Goal: Information Seeking & Learning: Compare options

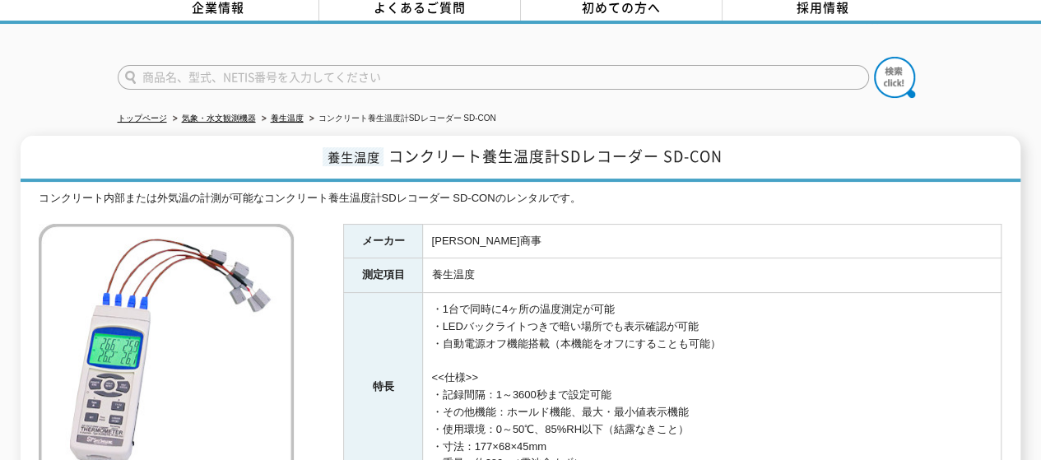
scroll to position [165, 0]
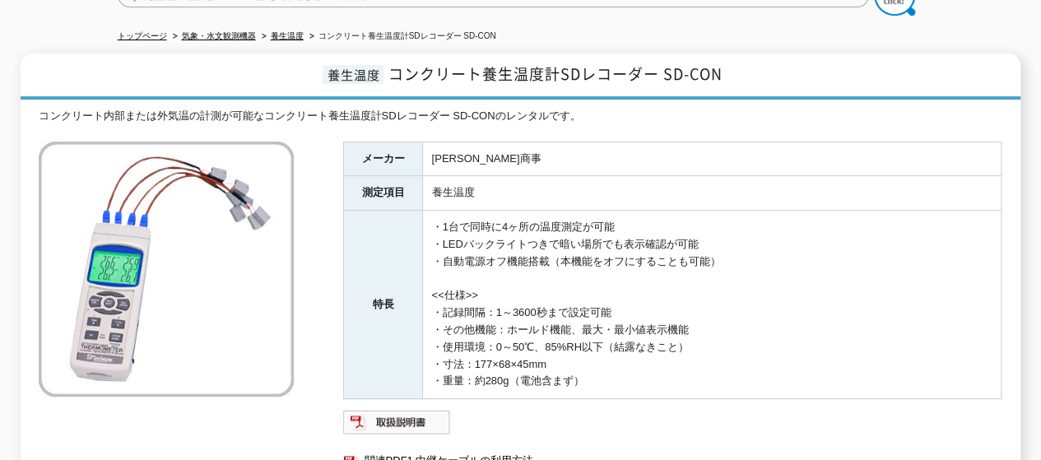
click at [434, 213] on td "・1台で同時に4ヶ所の温度測定が可能 ・LEDバックライトつきで暗い場所でも表示確認が可能 ・自動電源オフ機能搭載（本機能をオフにすることも可能） <<仕様>…" at bounding box center [712, 305] width 578 height 188
drag, startPoint x: 434, startPoint y: 231, endPoint x: 702, endPoint y: 232, distance: 268.2
click at [702, 232] on td "・1台で同時に4ヶ所の温度測定が可能 ・LEDバックライトつきで暗い場所でも表示確認が可能 ・自動電源オフ機能搭載（本機能をオフにすることも可能） <<仕様>…" at bounding box center [712, 305] width 578 height 188
click at [655, 176] on td "養生温度" at bounding box center [712, 193] width 578 height 35
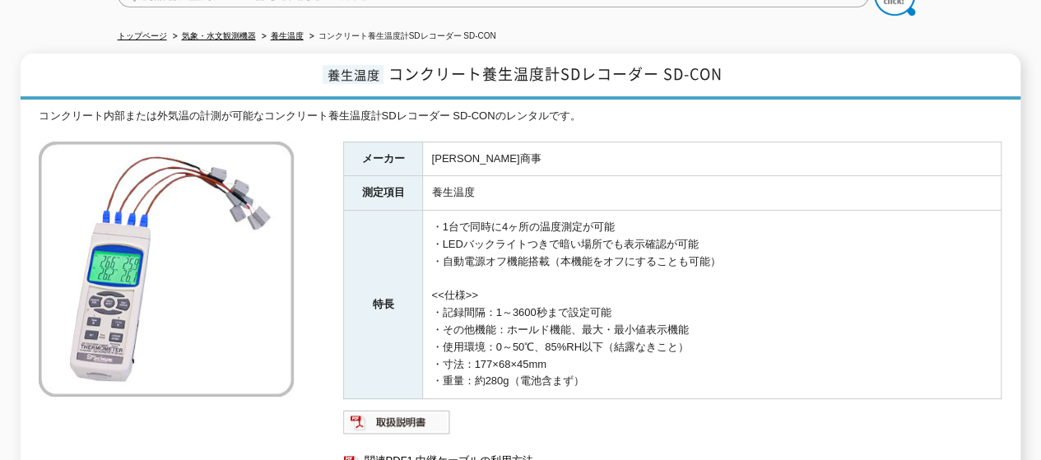
scroll to position [82, 0]
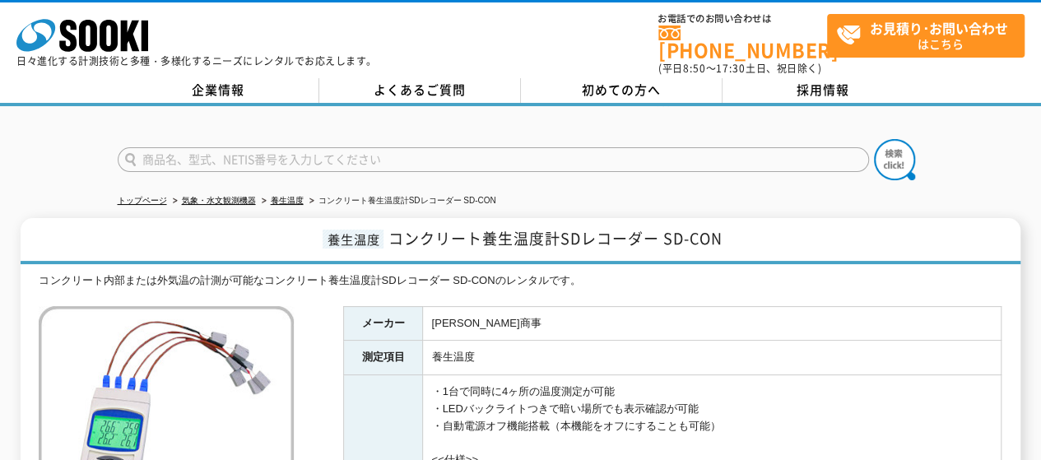
scroll to position [165, 0]
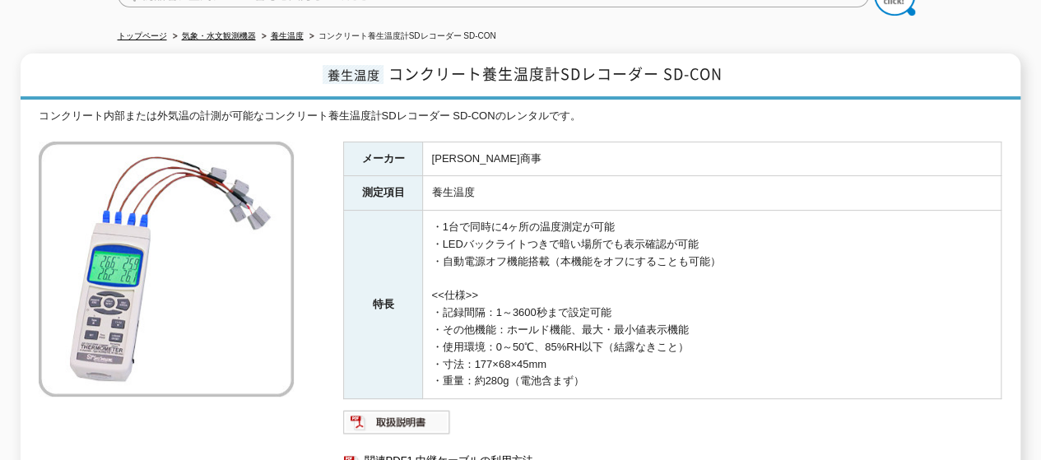
scroll to position [82, 0]
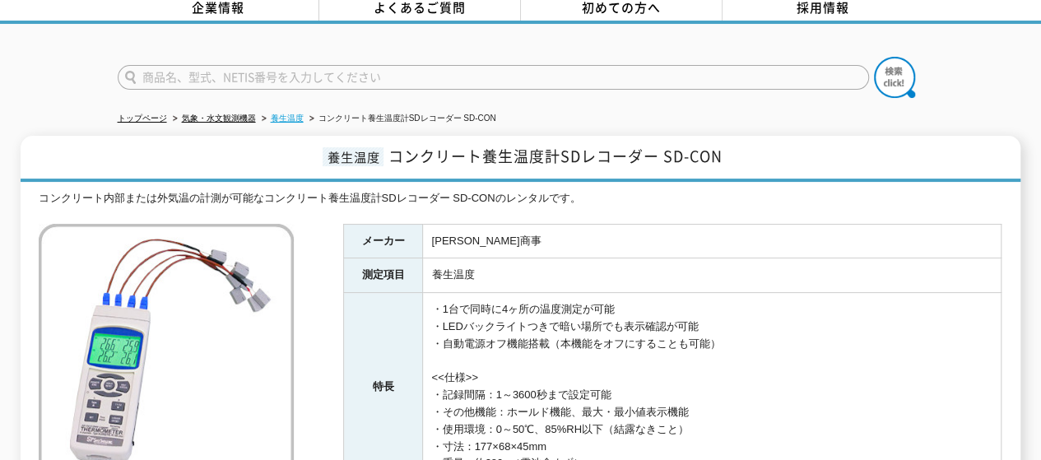
click at [276, 114] on link "養生温度" at bounding box center [287, 118] width 33 height 9
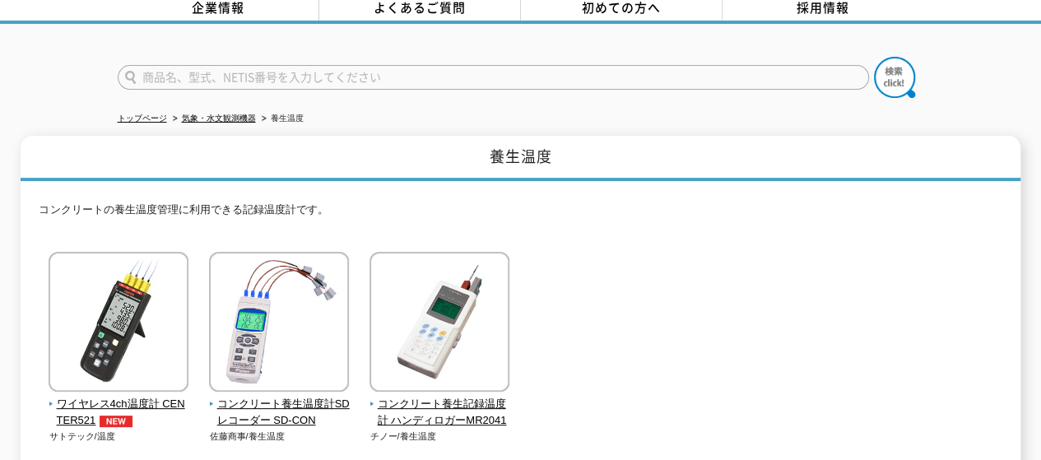
scroll to position [165, 0]
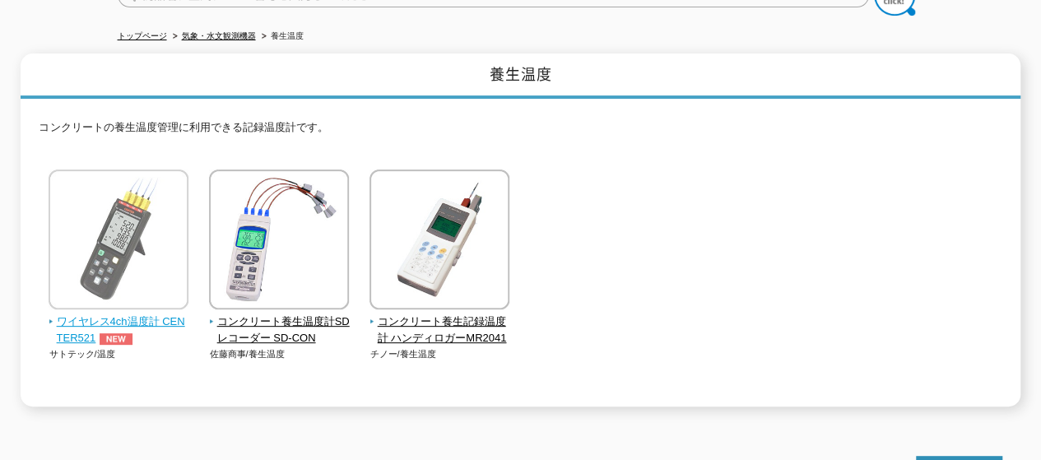
click at [133, 199] on img at bounding box center [119, 242] width 140 height 144
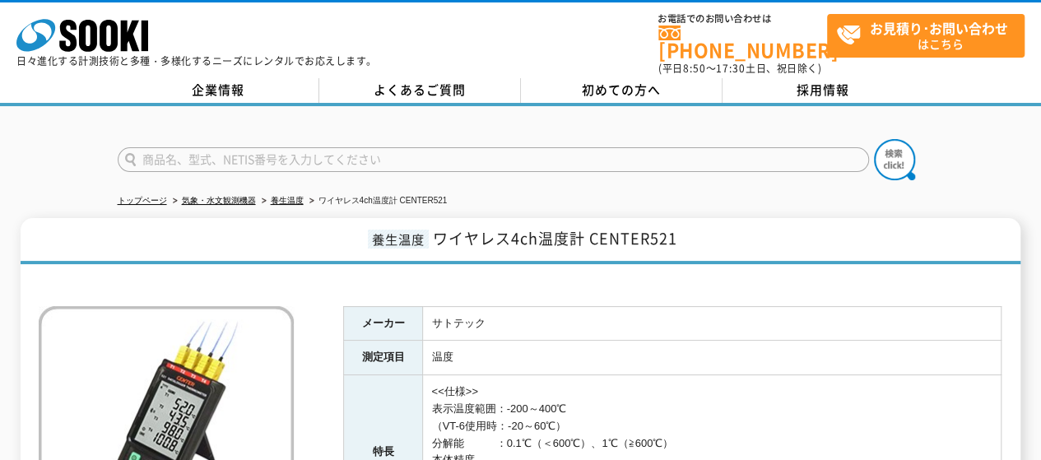
scroll to position [165, 0]
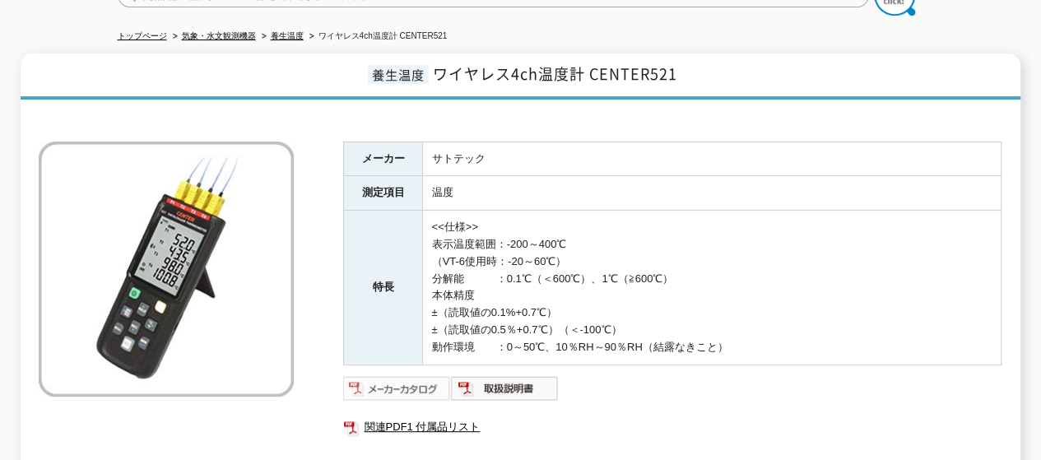
click at [419, 375] on img at bounding box center [397, 388] width 108 height 26
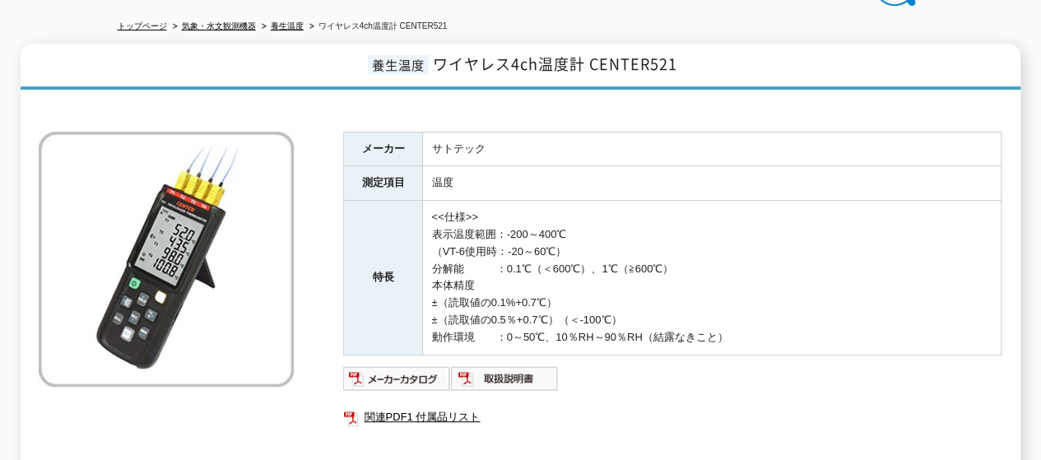
scroll to position [92, 0]
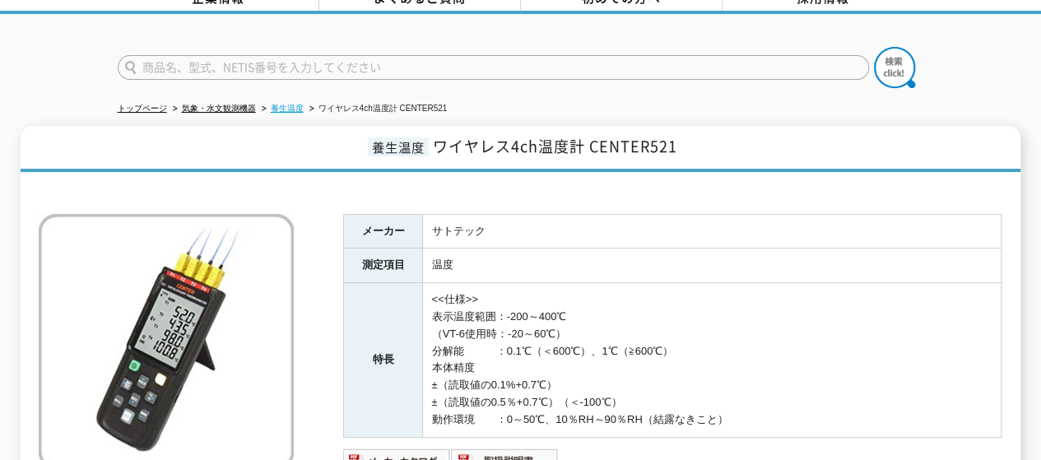
click at [291, 104] on link "養生温度" at bounding box center [287, 108] width 33 height 9
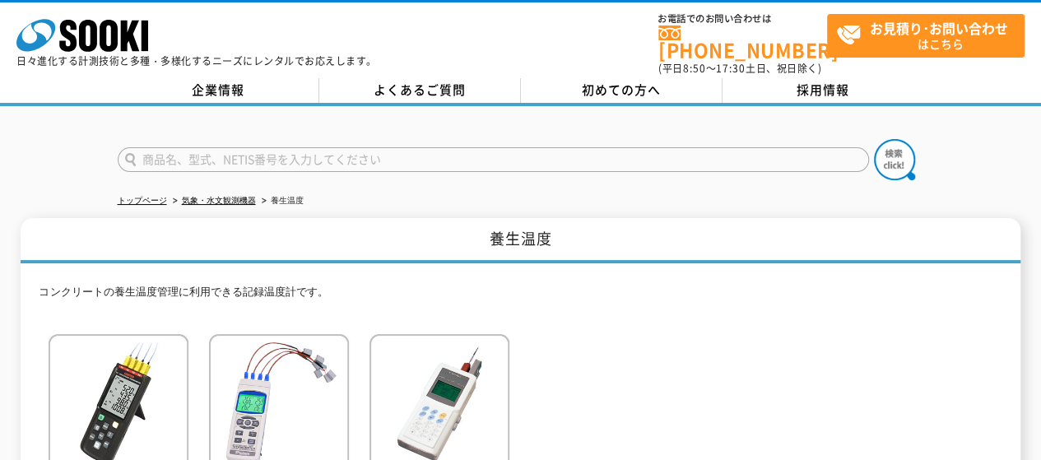
scroll to position [165, 0]
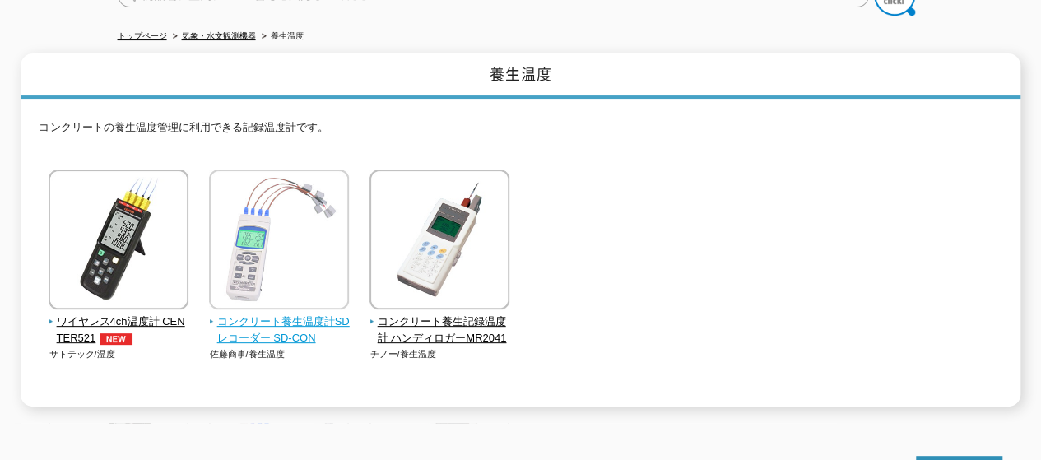
click at [285, 313] on span "コンクリート養生温度計SDレコーダー SD-CON" at bounding box center [279, 330] width 141 height 35
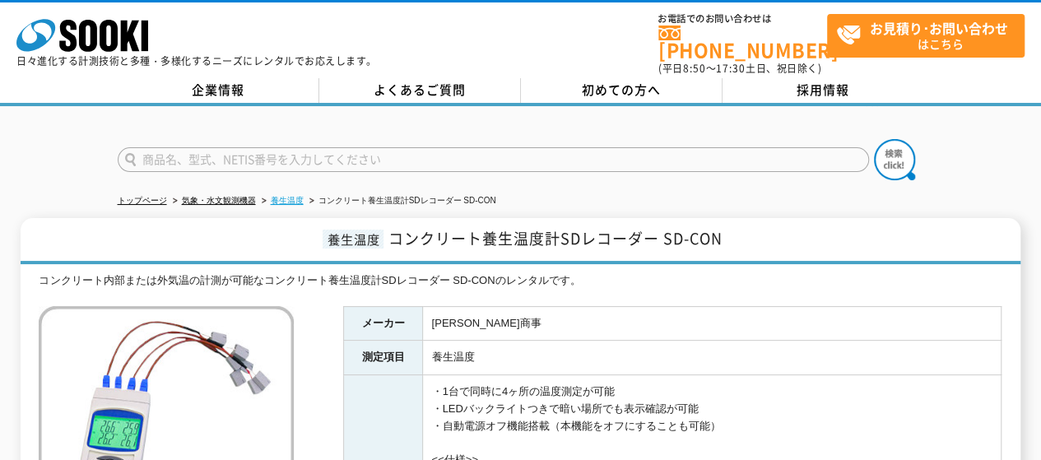
click at [300, 196] on link "養生温度" at bounding box center [287, 200] width 33 height 9
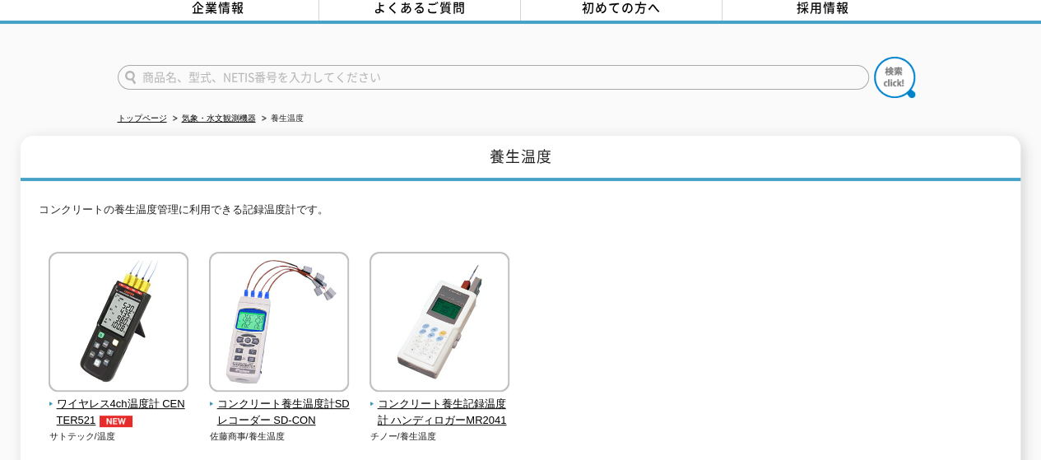
scroll to position [165, 0]
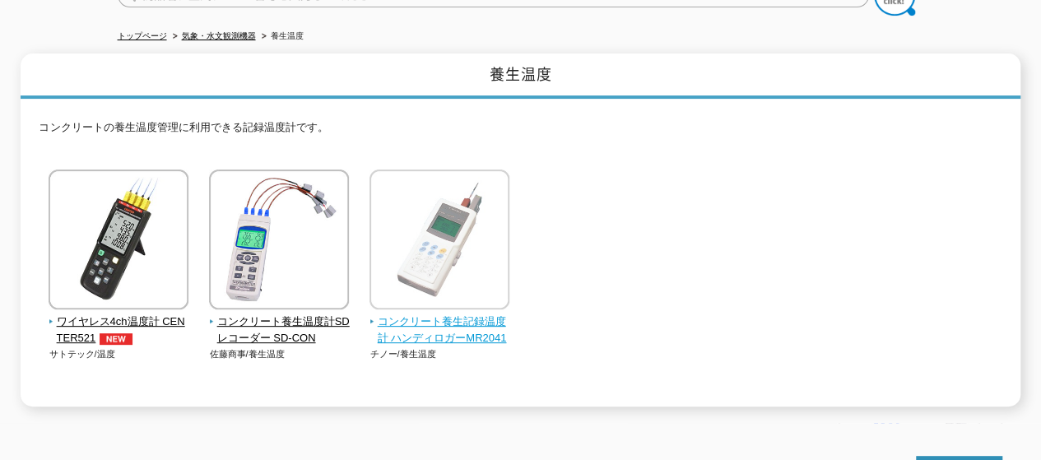
click at [413, 217] on img at bounding box center [439, 242] width 140 height 144
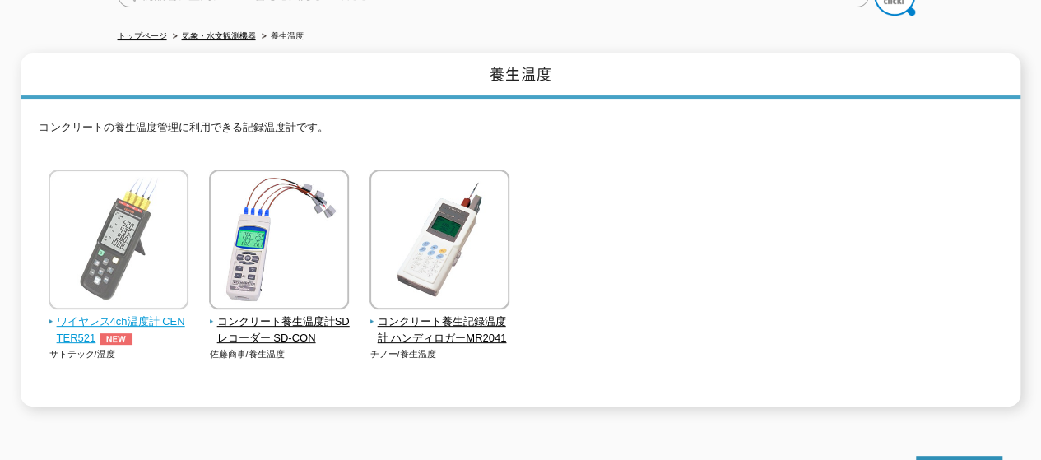
click at [142, 313] on span "ワイヤレス4ch温度計 CENTER521" at bounding box center [119, 330] width 141 height 35
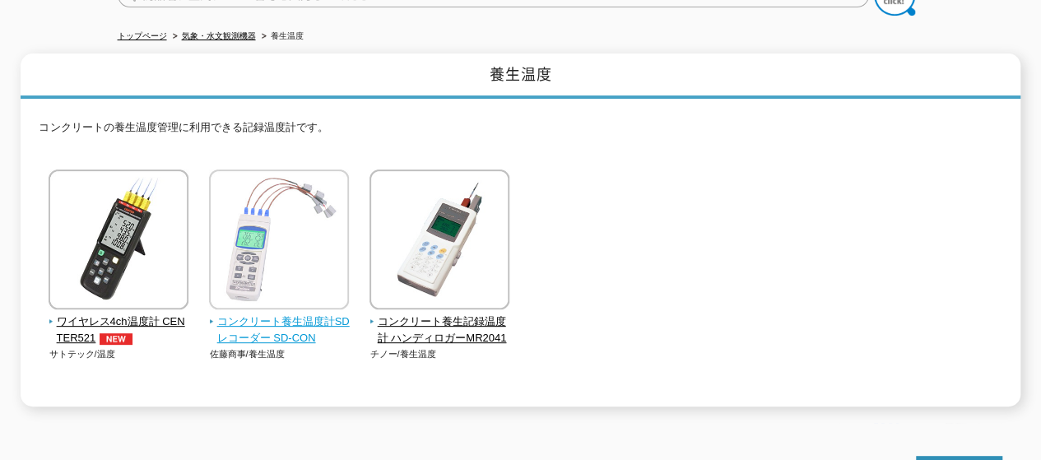
click at [276, 247] on img at bounding box center [279, 242] width 140 height 144
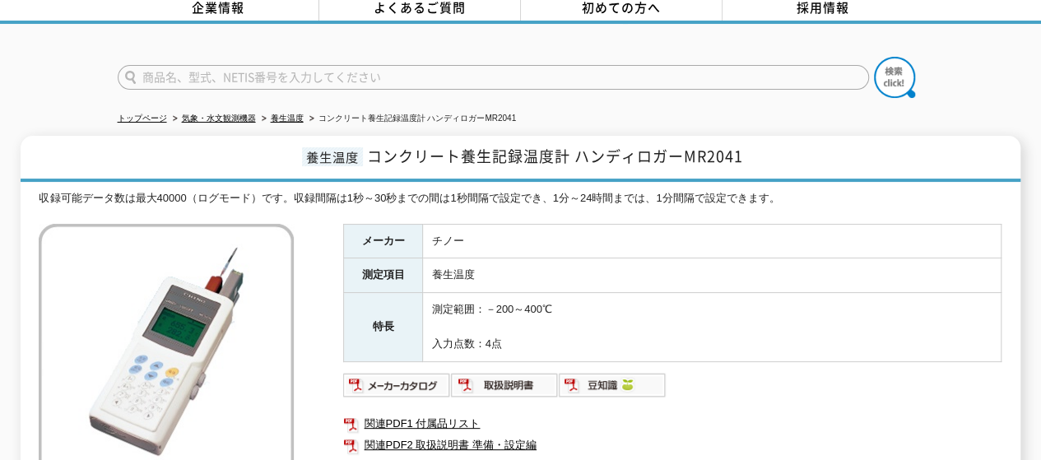
scroll to position [165, 0]
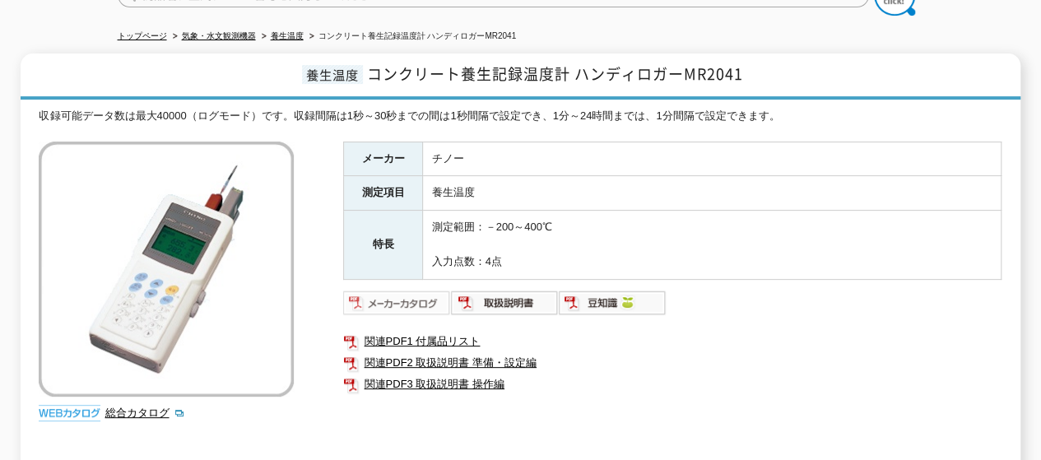
click at [417, 292] on img at bounding box center [397, 303] width 108 height 26
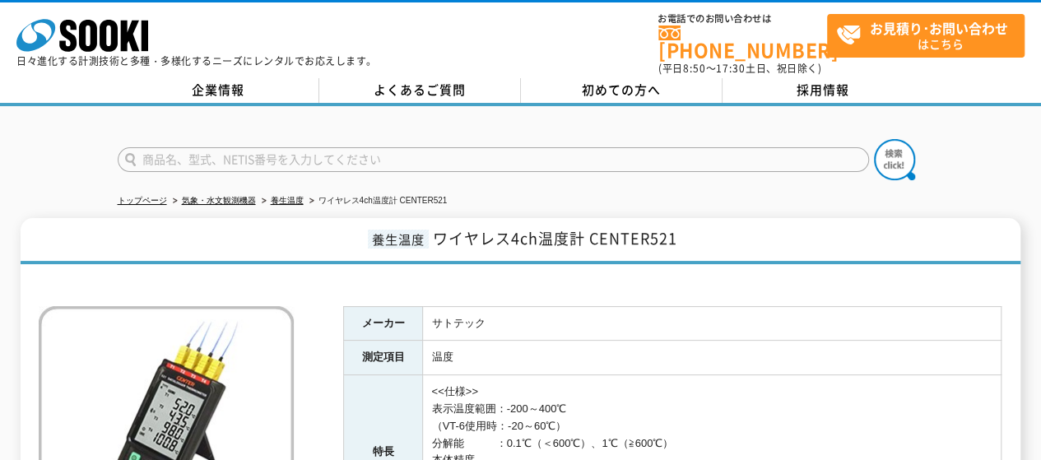
scroll to position [165, 0]
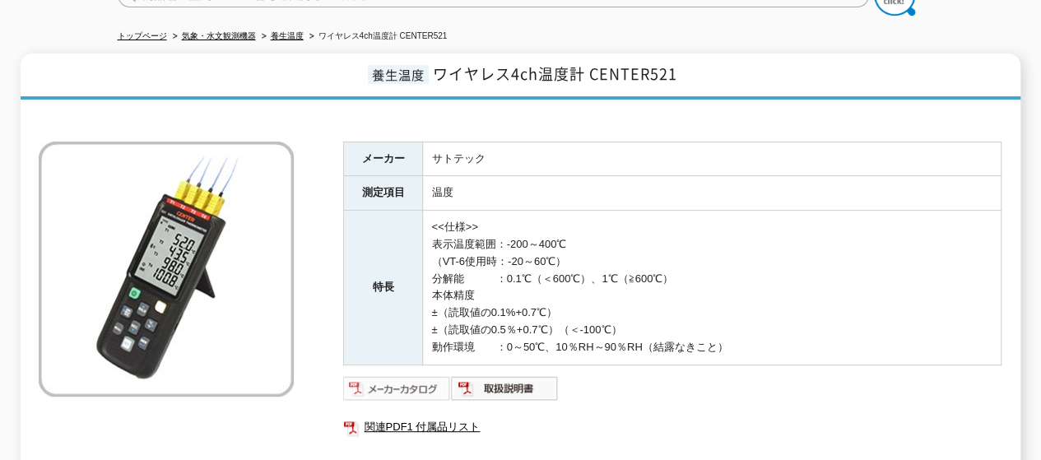
click at [402, 375] on img at bounding box center [397, 388] width 108 height 26
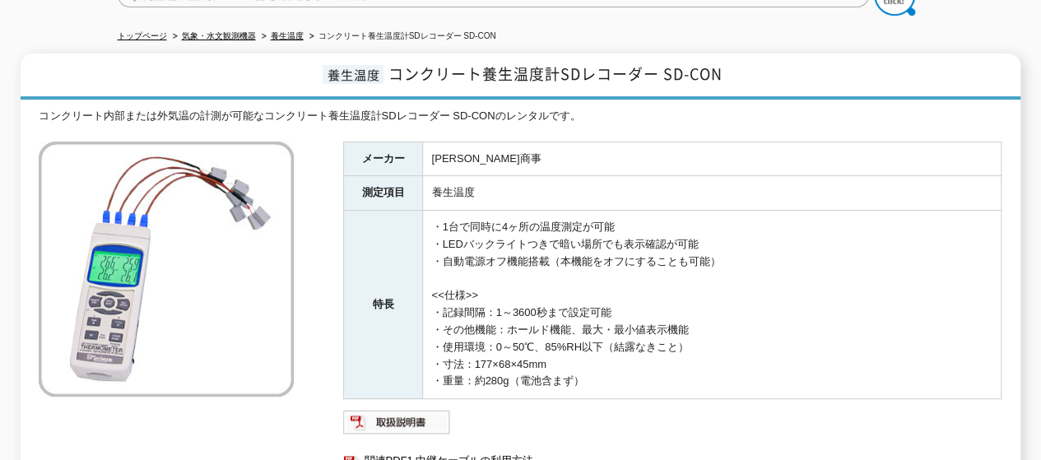
scroll to position [247, 0]
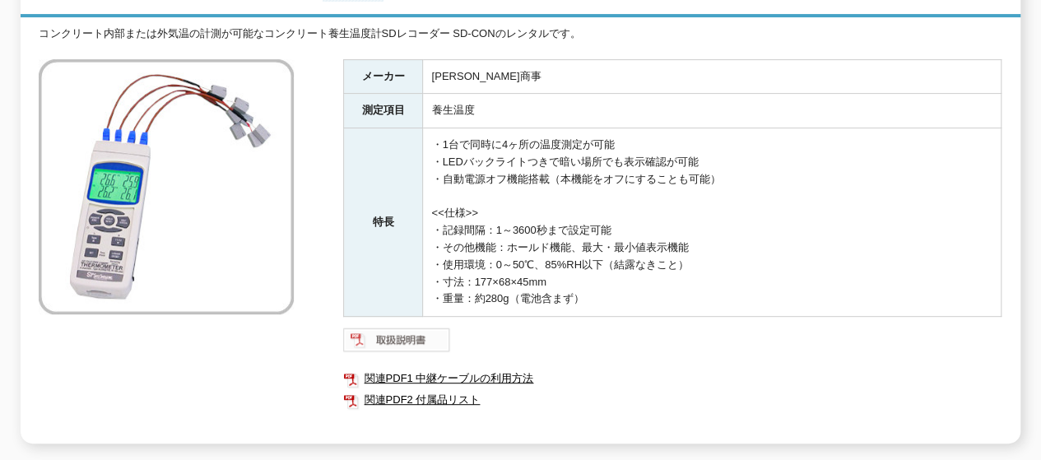
click at [405, 327] on img at bounding box center [397, 340] width 108 height 26
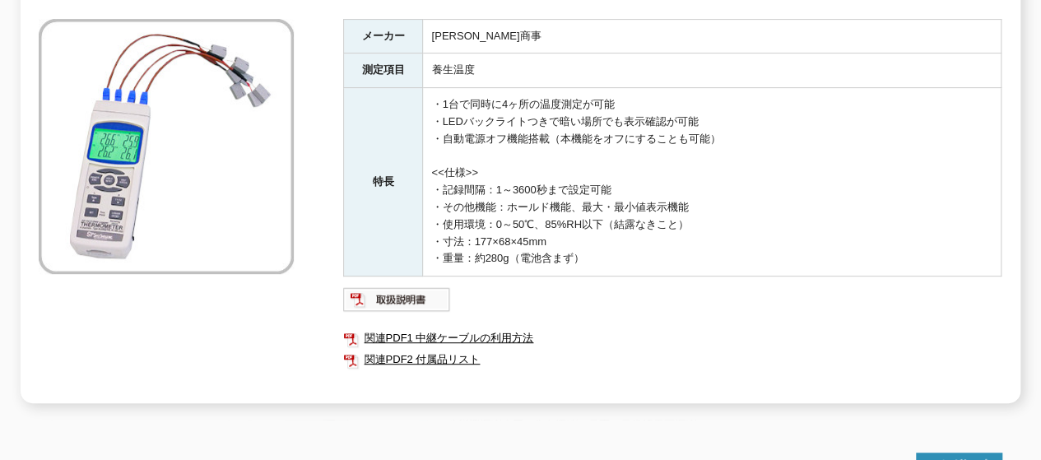
scroll to position [0, 0]
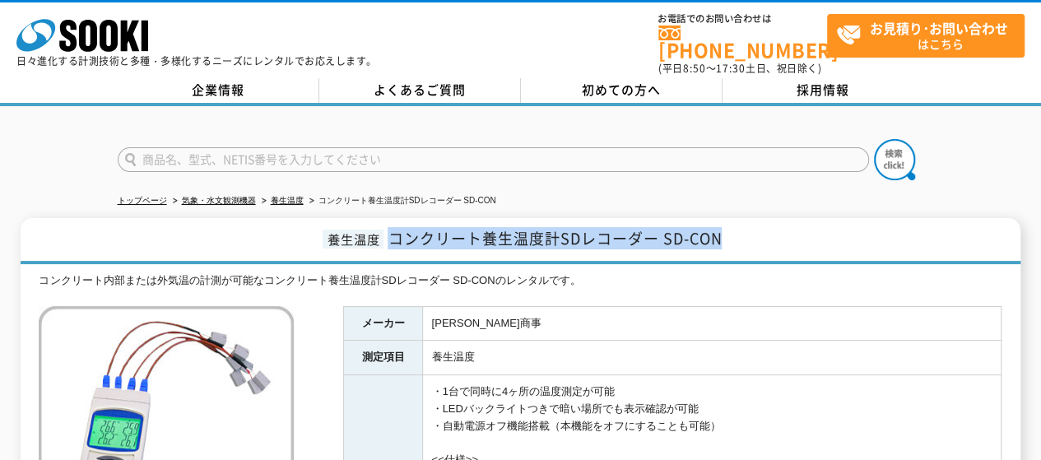
drag, startPoint x: 722, startPoint y: 225, endPoint x: 390, endPoint y: 222, distance: 331.6
click at [390, 227] on span "コンクリート養生温度計SDレコーダー SD-CON" at bounding box center [555, 238] width 334 height 22
copy span "コンクリート養生温度計SDレコーダー SD-CON"
click at [279, 196] on link "養生温度" at bounding box center [287, 200] width 33 height 9
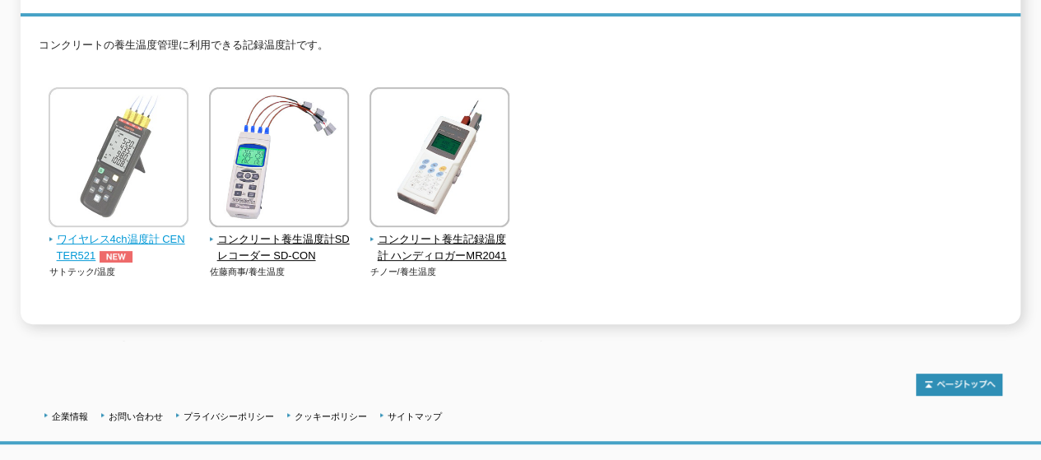
click at [127, 231] on span "ワイヤレス4ch温度計 CENTER521" at bounding box center [119, 248] width 141 height 35
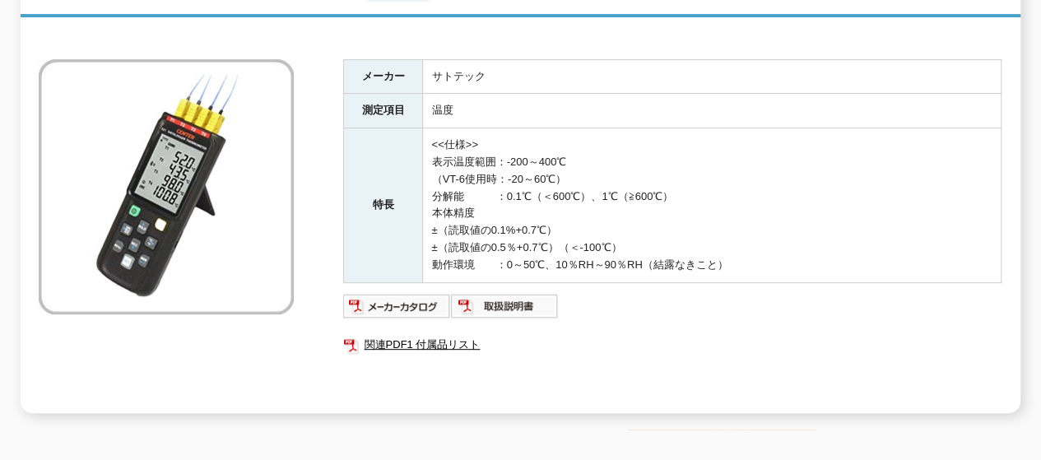
scroll to position [165, 0]
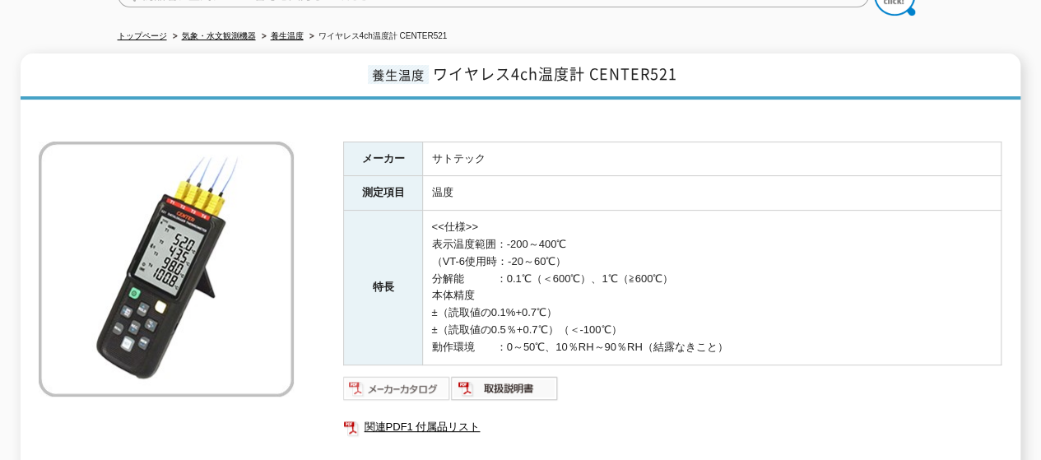
click at [385, 377] on img at bounding box center [397, 388] width 108 height 26
click at [509, 376] on img at bounding box center [505, 388] width 108 height 26
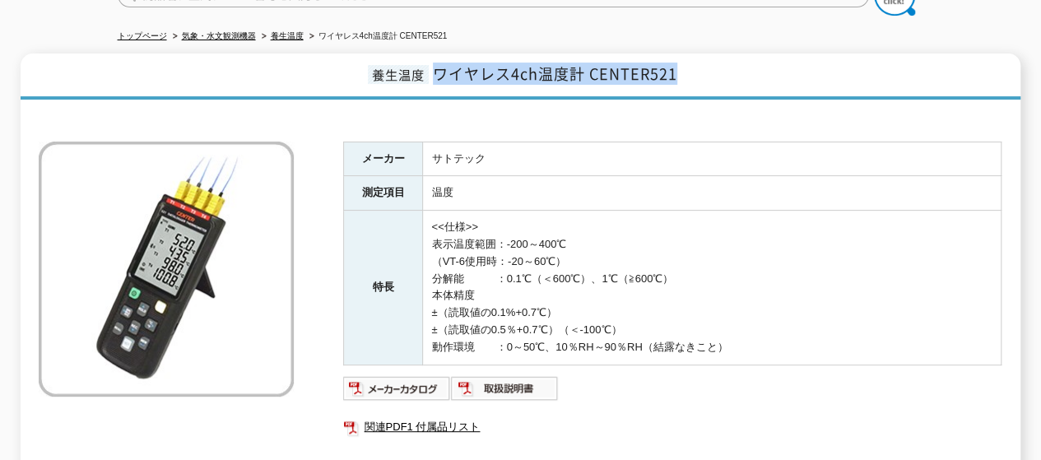
drag, startPoint x: 435, startPoint y: 69, endPoint x: 675, endPoint y: 73, distance: 239.5
click at [675, 73] on span "ワイヤレス4ch温度計 CENTER521" at bounding box center [555, 74] width 244 height 22
copy span "ワイヤレス4ch温度計 CENTER521"
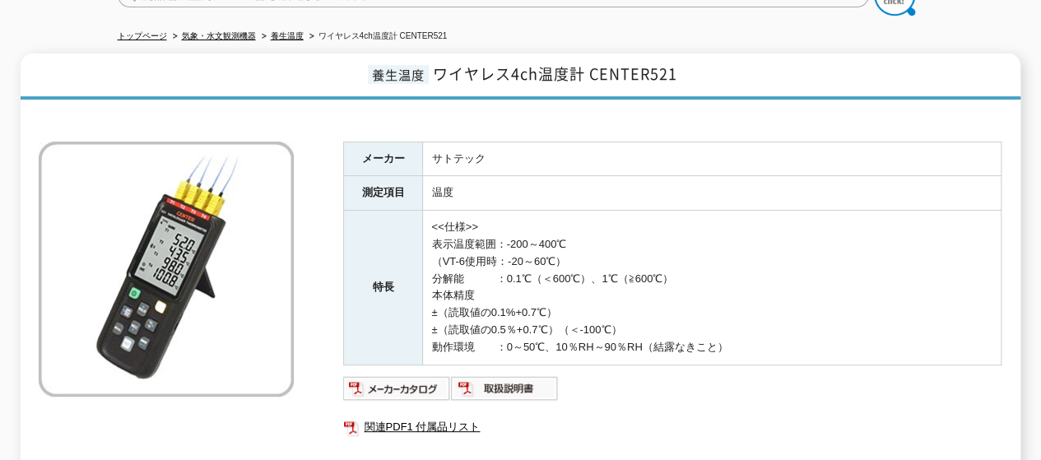
click at [601, 149] on td "サトテック" at bounding box center [712, 159] width 578 height 35
